Goal: Transaction & Acquisition: Purchase product/service

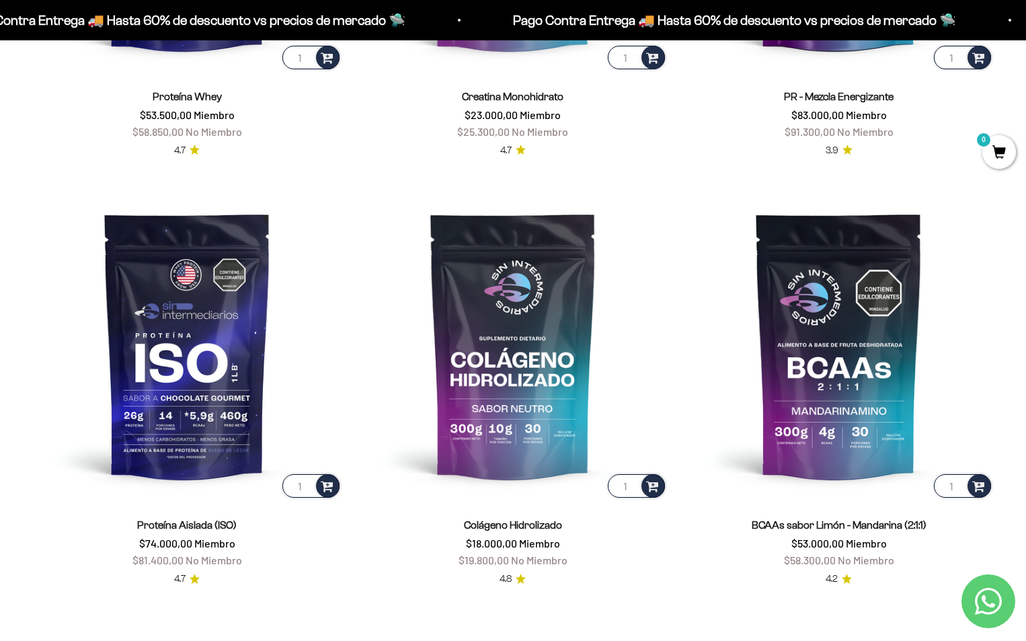
scroll to position [942, 0]
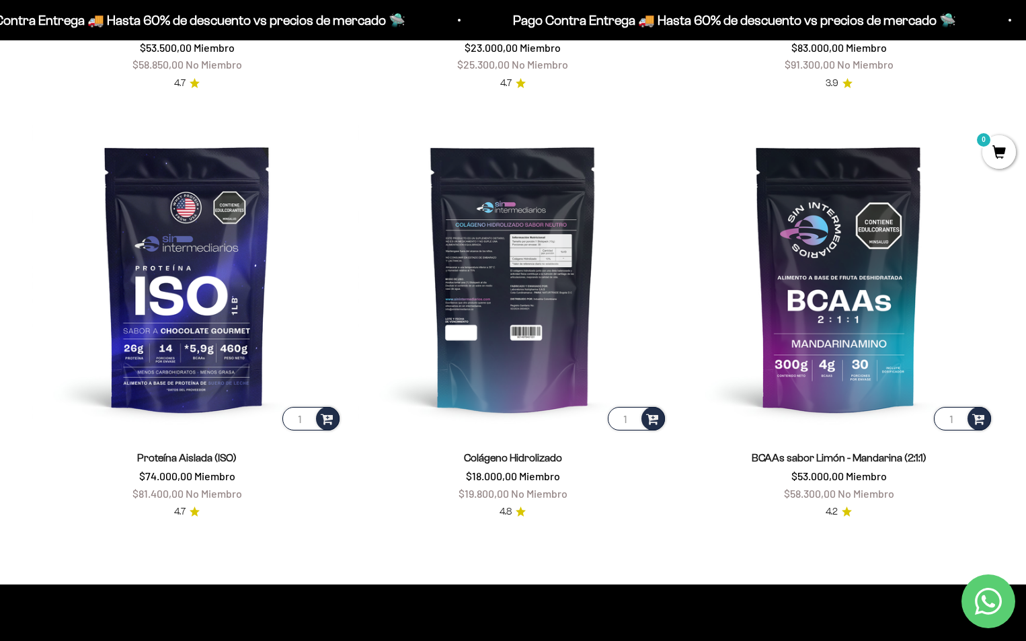
click at [492, 272] on img at bounding box center [514, 278] width 310 height 310
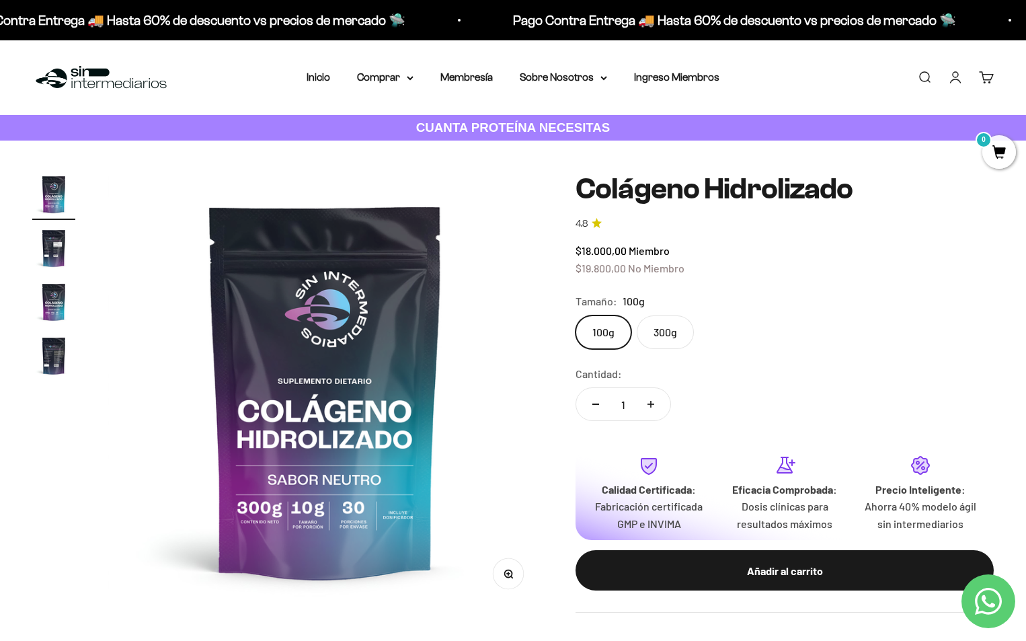
click at [673, 324] on label "300g" at bounding box center [665, 332] width 57 height 34
click at [576, 315] on input "300g" at bounding box center [575, 315] width 1 height 1
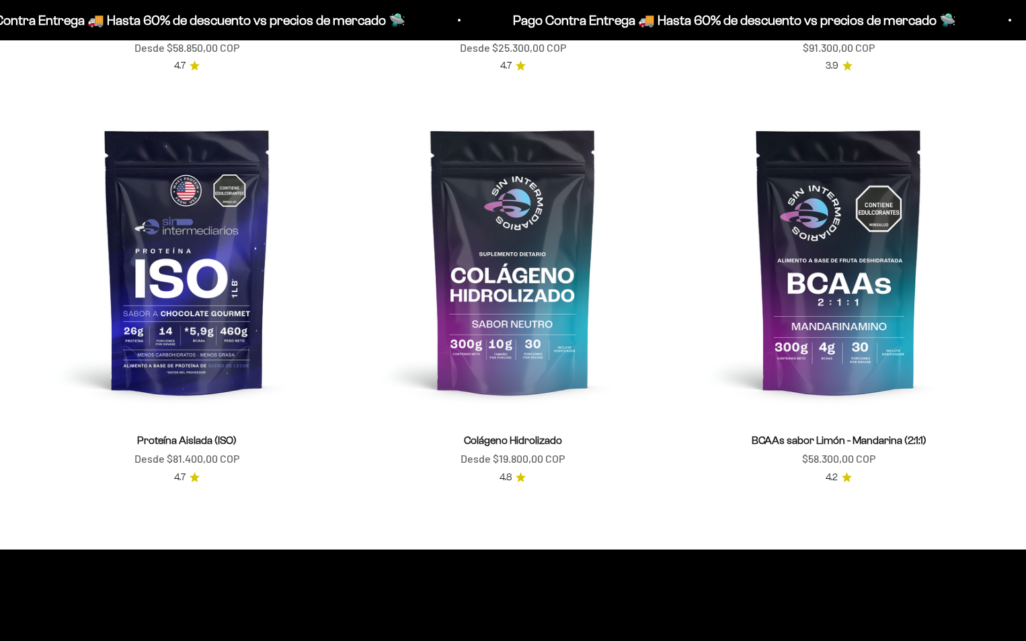
scroll to position [942, 0]
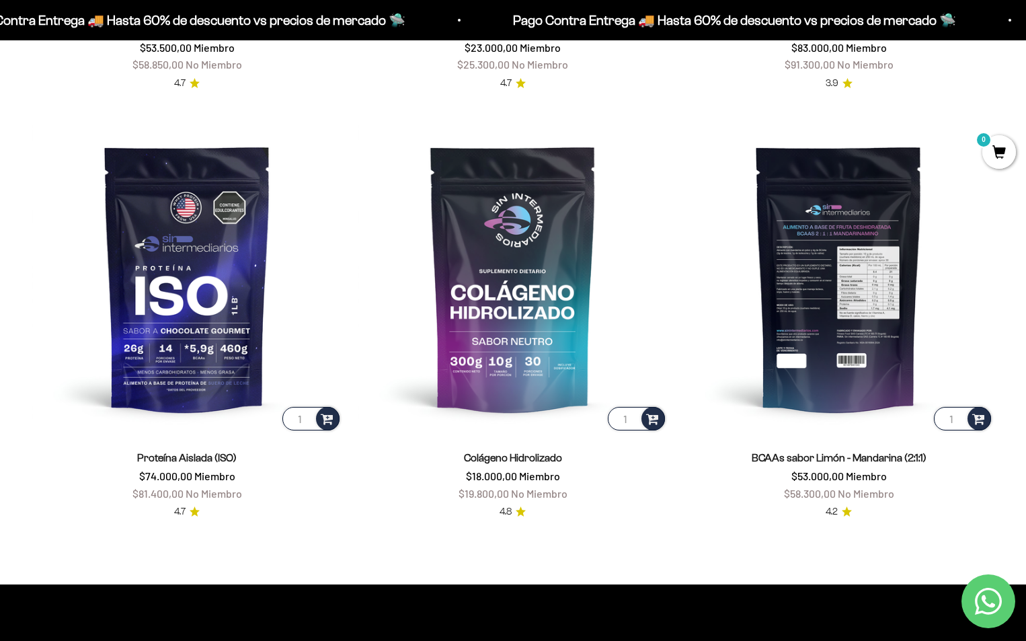
click at [811, 256] on img at bounding box center [839, 278] width 310 height 310
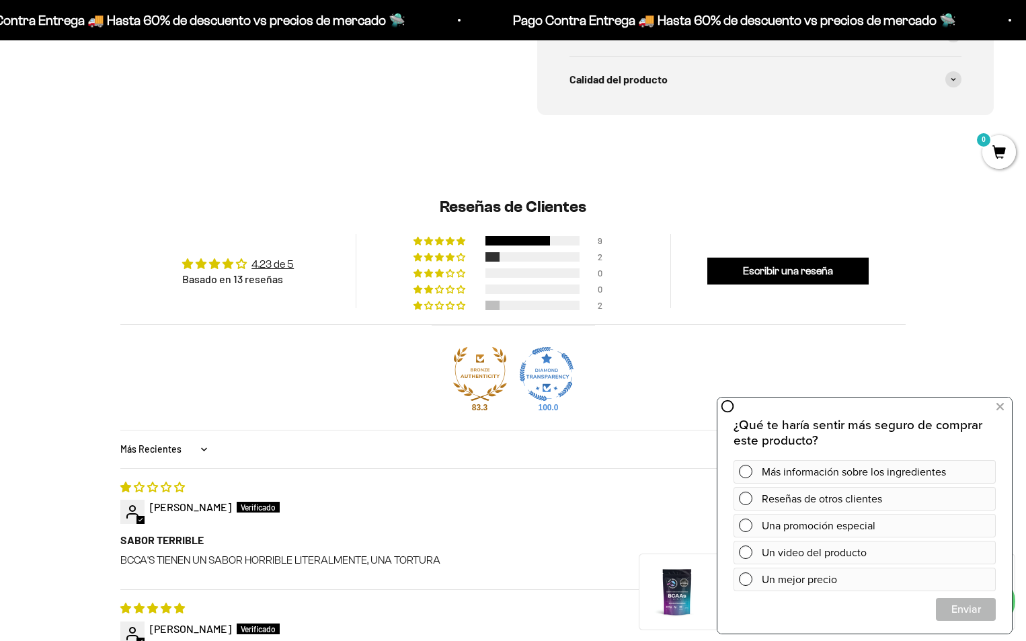
scroll to position [1003, 0]
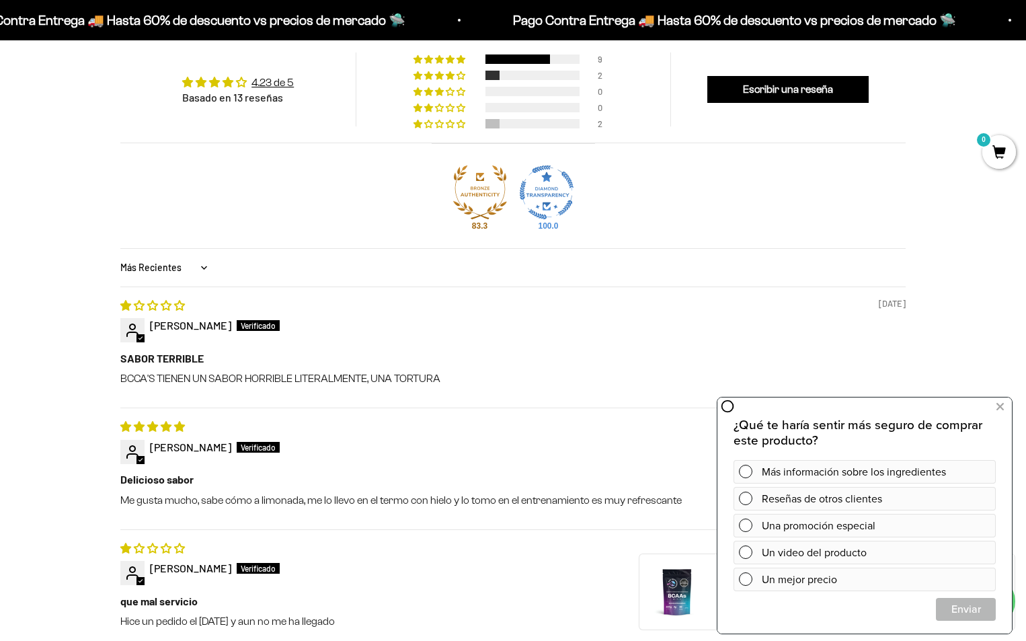
click at [940, 228] on div "Reseñas de Clientes 4.23 de 5 Basado en 13 reseñas 9 2 0 0 2 Ver todas las rese…" at bounding box center [513, 520] width 962 height 1045
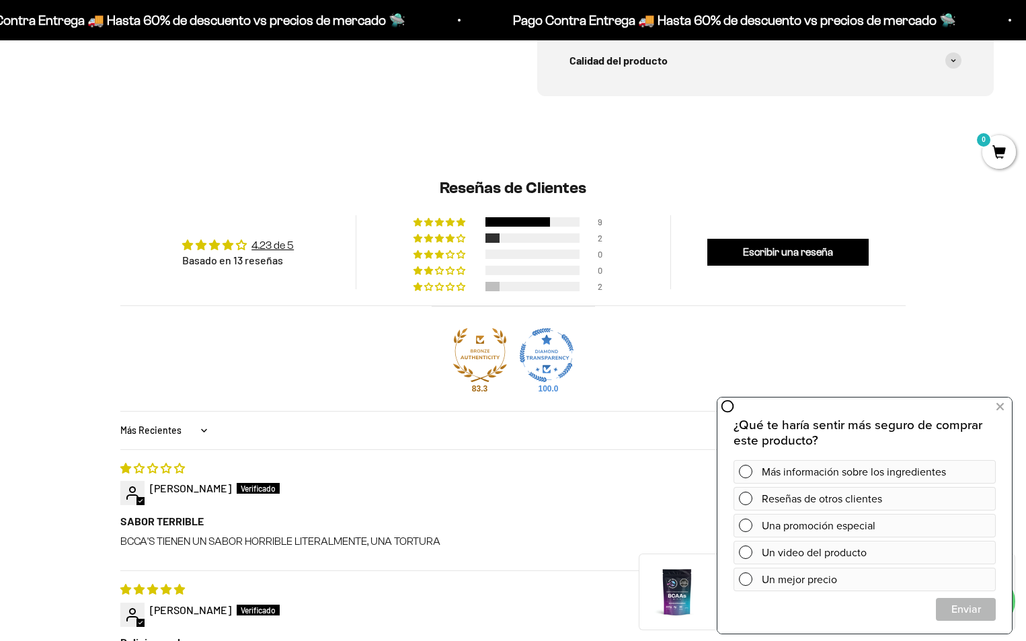
scroll to position [801, 0]
